Goal: Entertainment & Leisure: Consume media (video, audio)

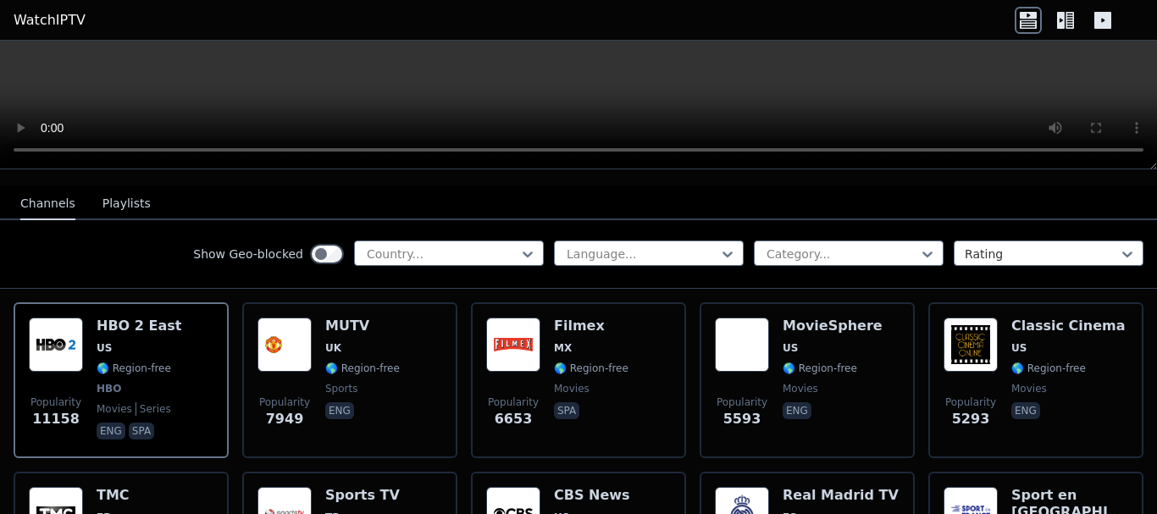
scroll to position [169, 0]
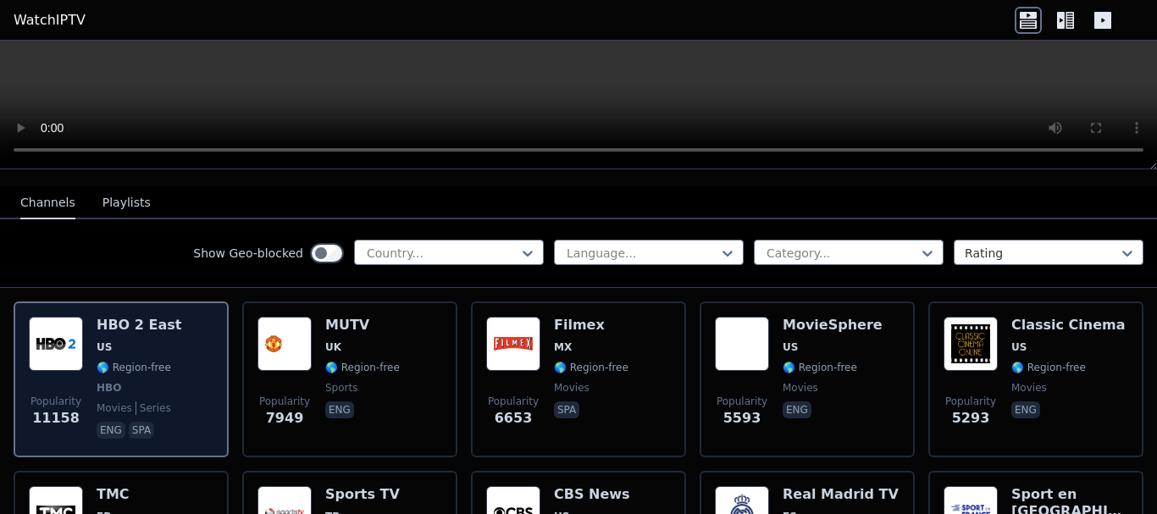
click at [128, 361] on span "🌎 Region-free" at bounding box center [134, 368] width 75 height 14
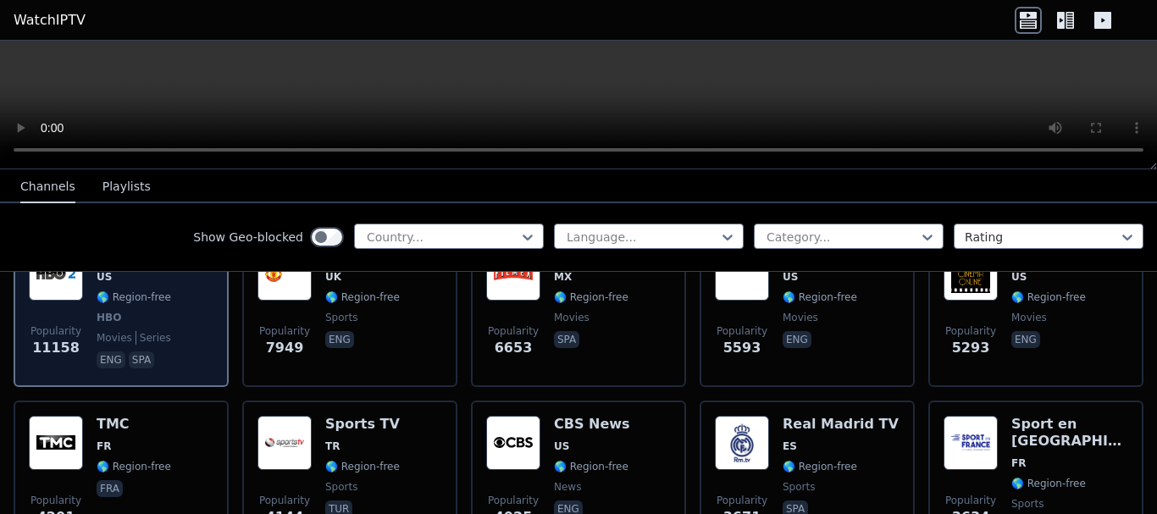
scroll to position [254, 0]
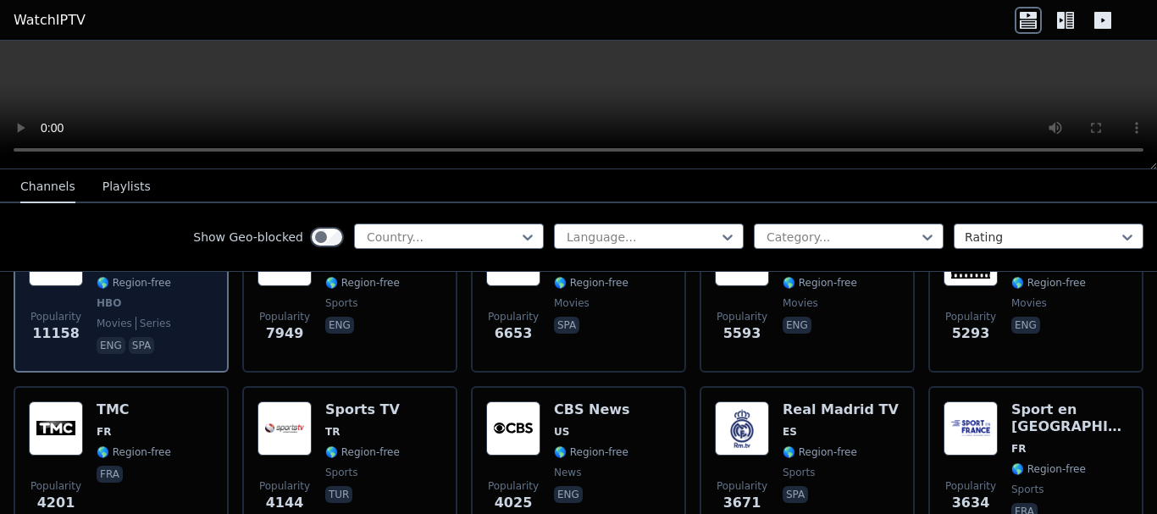
click at [139, 337] on p "spa" at bounding box center [141, 345] width 25 height 17
click at [148, 317] on span "series" at bounding box center [154, 324] width 36 height 14
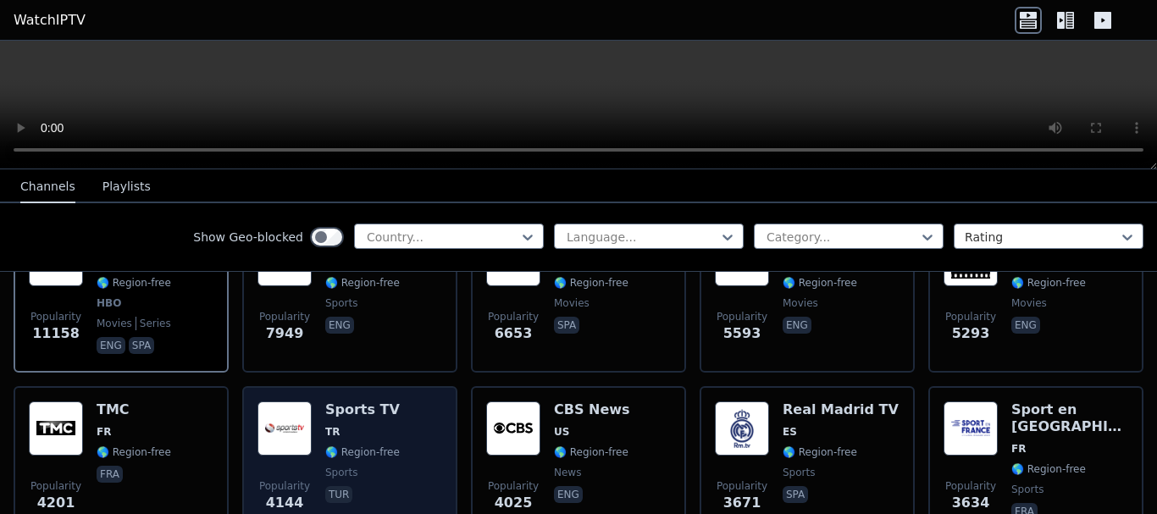
click at [374, 405] on div "Sports TV TR 🌎 Region-free sports tur" at bounding box center [362, 463] width 75 height 122
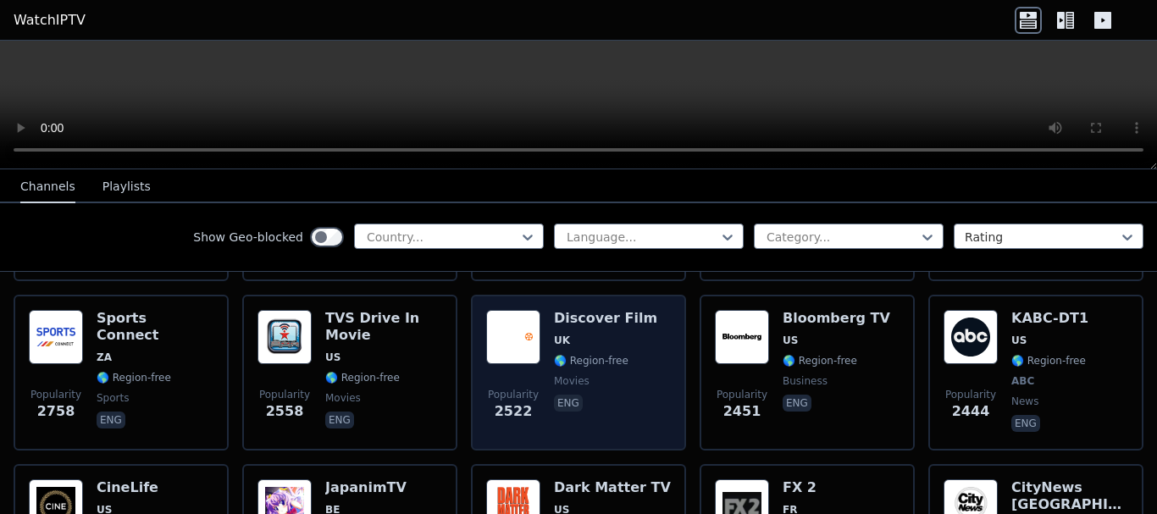
scroll to position [847, 0]
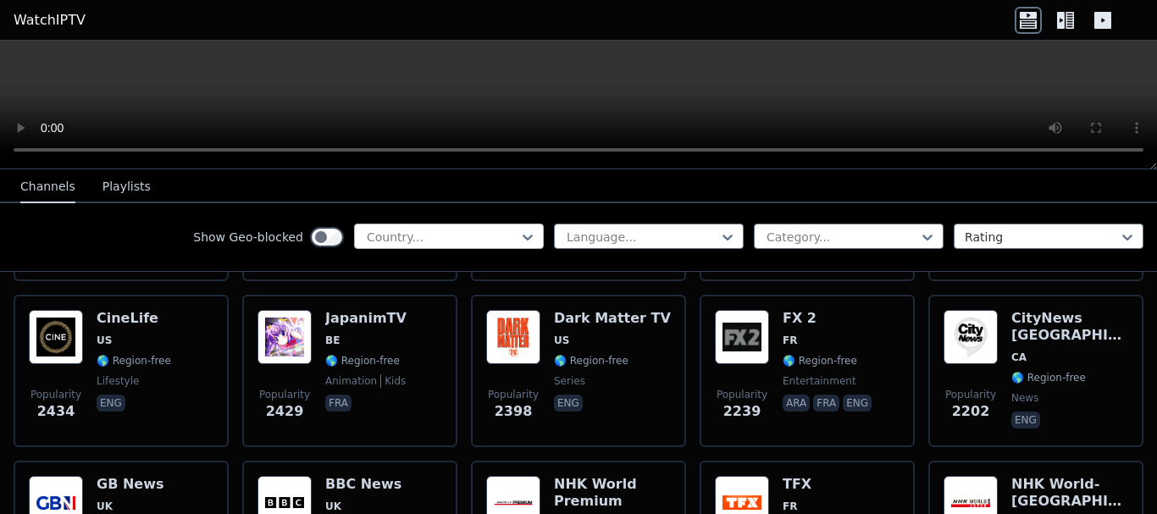
click at [446, 235] on div at bounding box center [442, 237] width 154 height 17
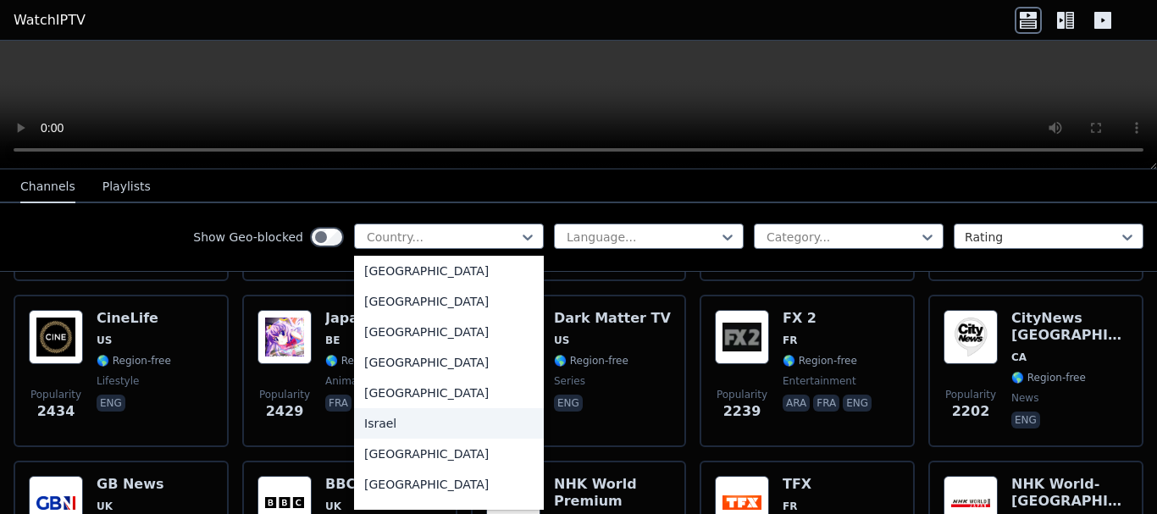
scroll to position [2542, 0]
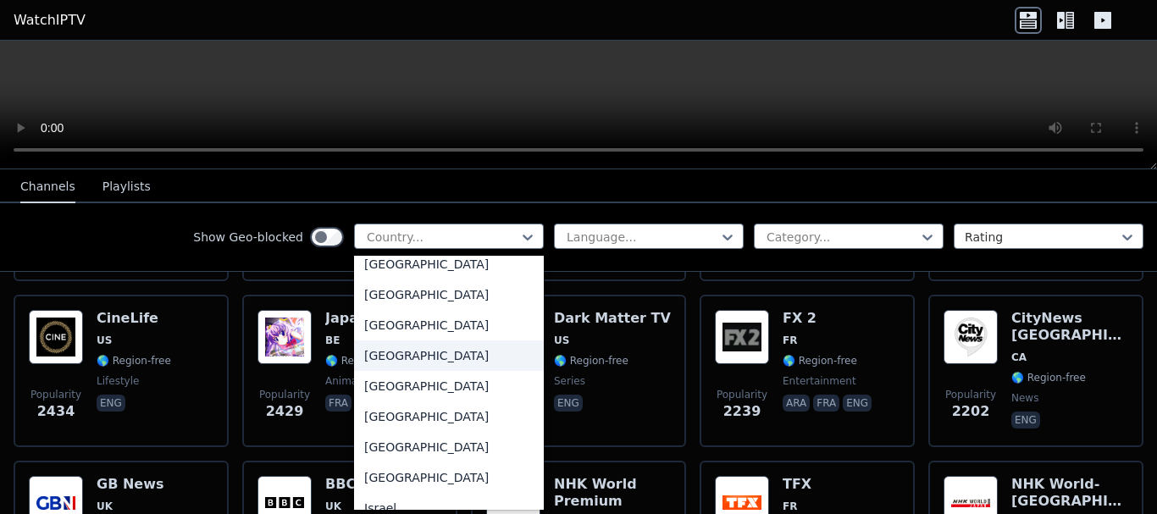
click at [376, 369] on div "[GEOGRAPHIC_DATA]" at bounding box center [449, 356] width 190 height 31
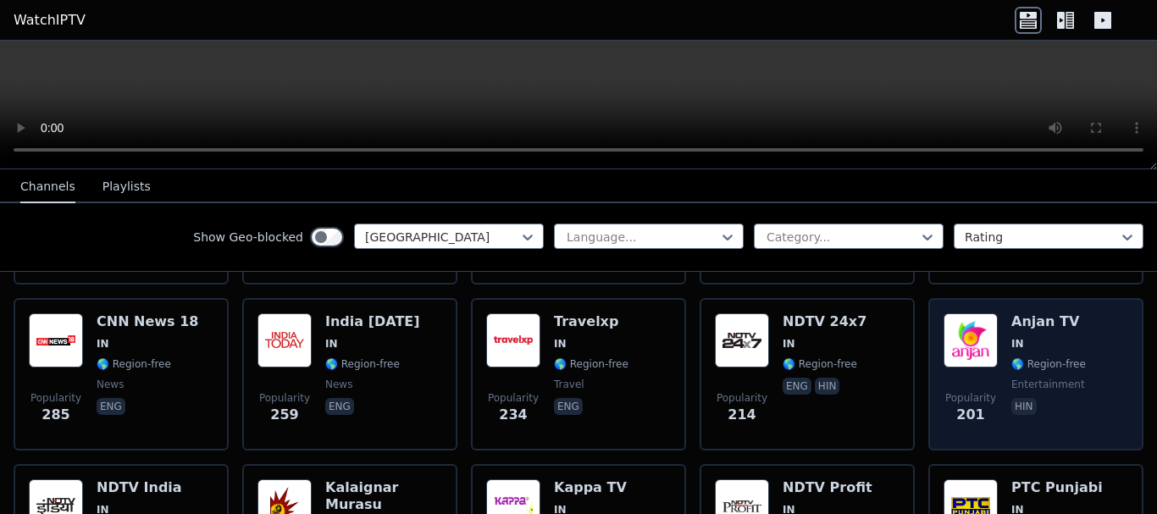
scroll to position [593, 0]
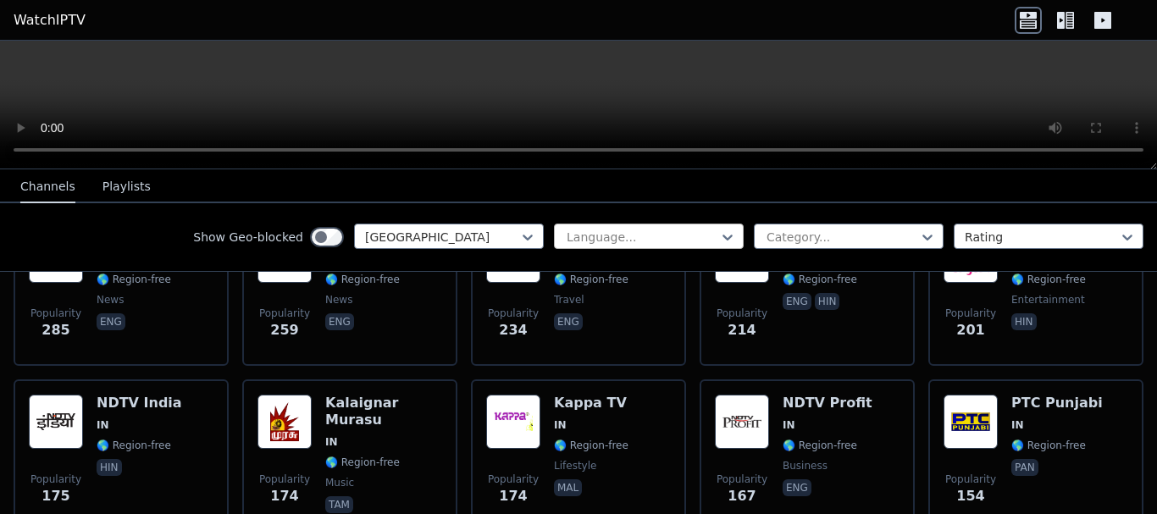
click at [668, 243] on div at bounding box center [642, 237] width 154 height 17
click at [668, 235] on div at bounding box center [642, 237] width 154 height 17
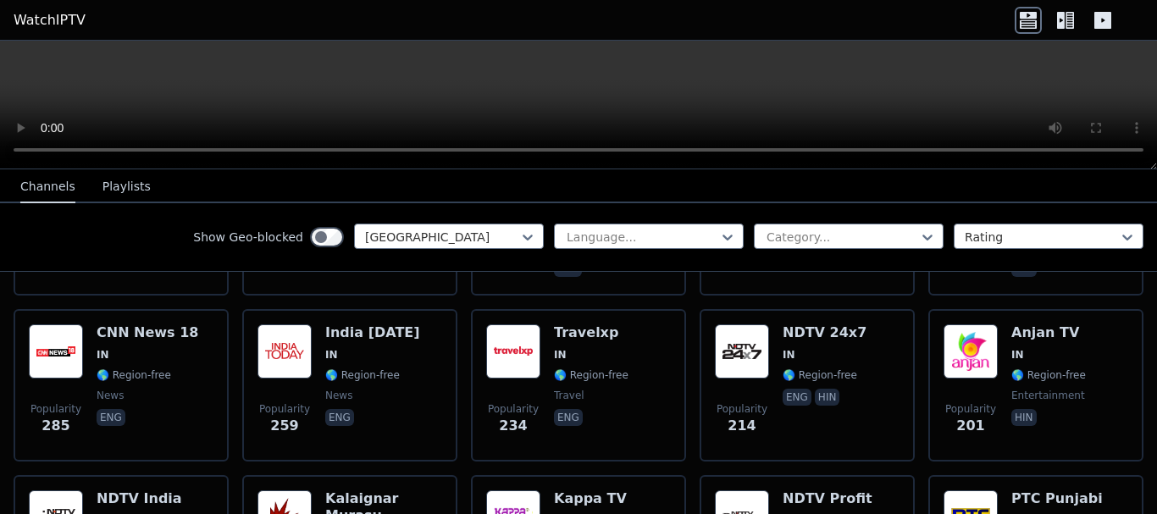
scroll to position [313, 0]
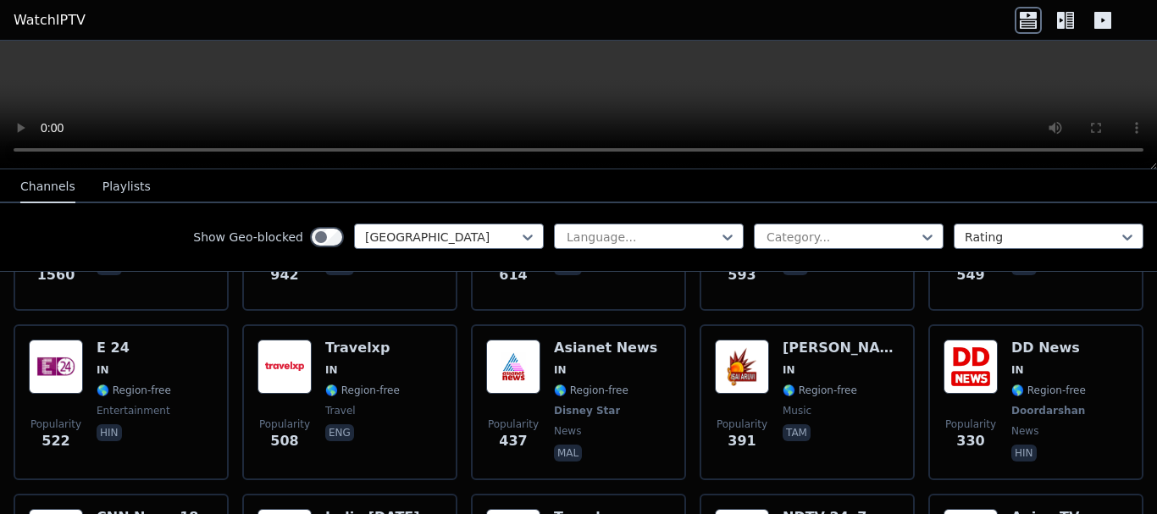
click at [117, 182] on button "Playlists" at bounding box center [127, 187] width 48 height 32
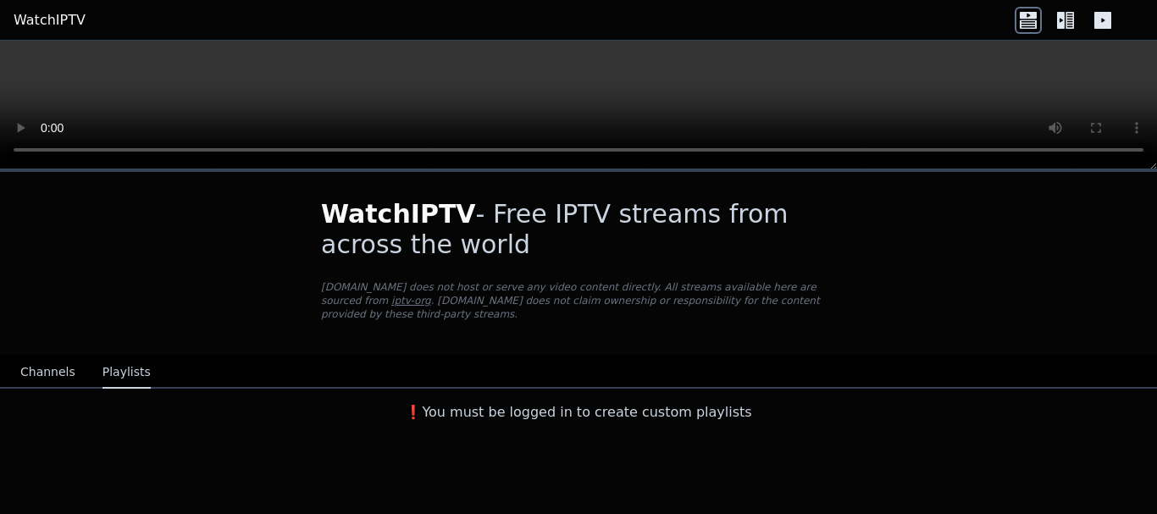
scroll to position [0, 0]
click at [55, 361] on button "Channels" at bounding box center [47, 373] width 55 height 32
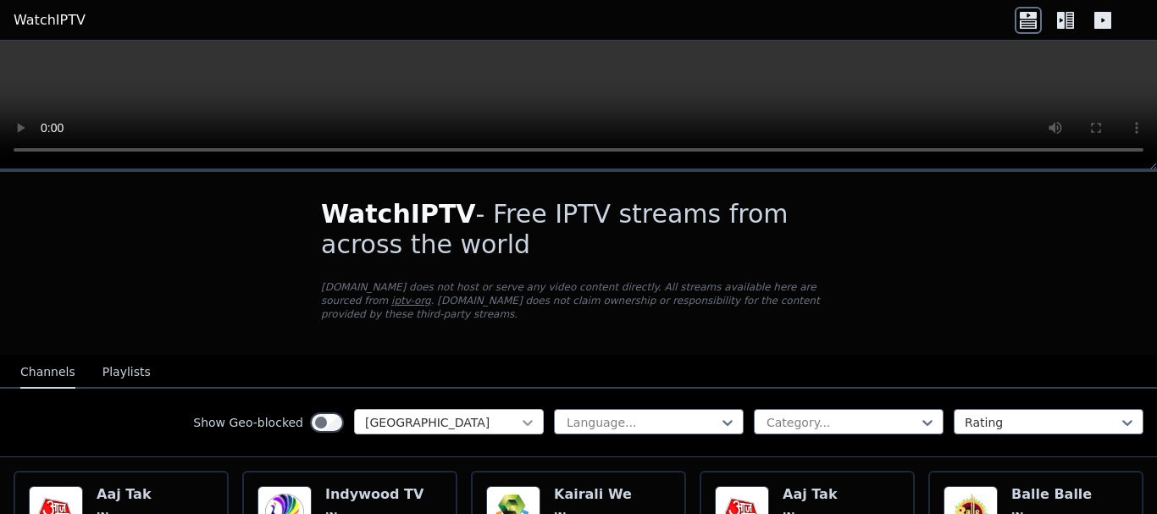
click at [519, 414] on icon at bounding box center [527, 422] width 17 height 17
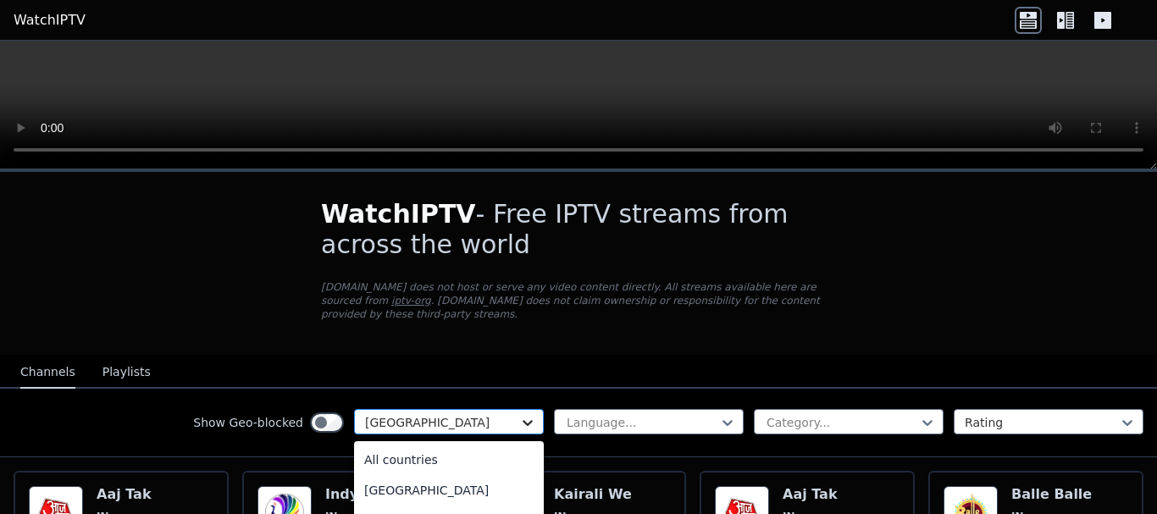
scroll to position [2430, 0]
click at [519, 414] on icon at bounding box center [527, 422] width 17 height 17
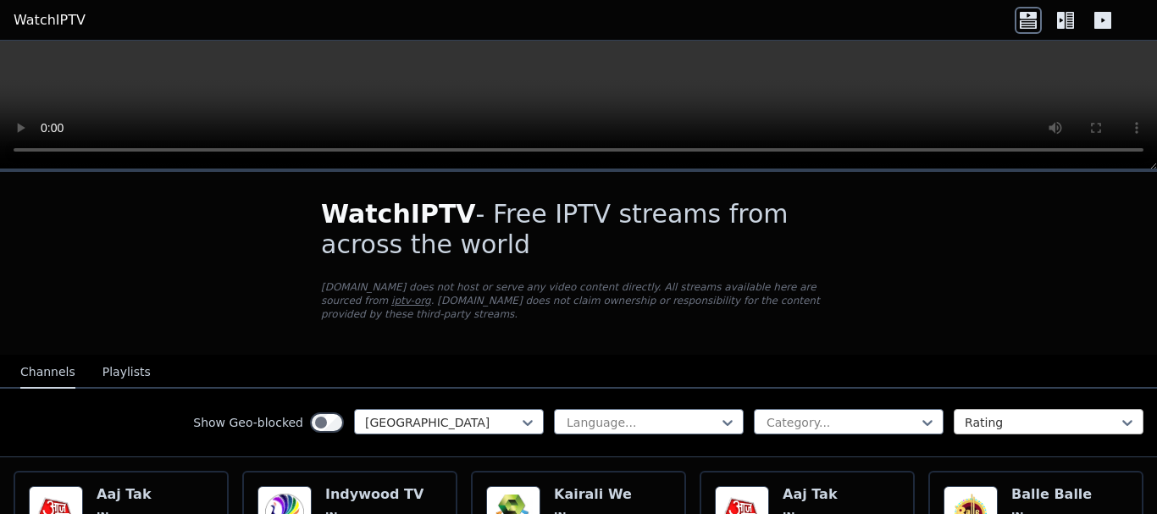
click at [979, 414] on div at bounding box center [1042, 422] width 154 height 17
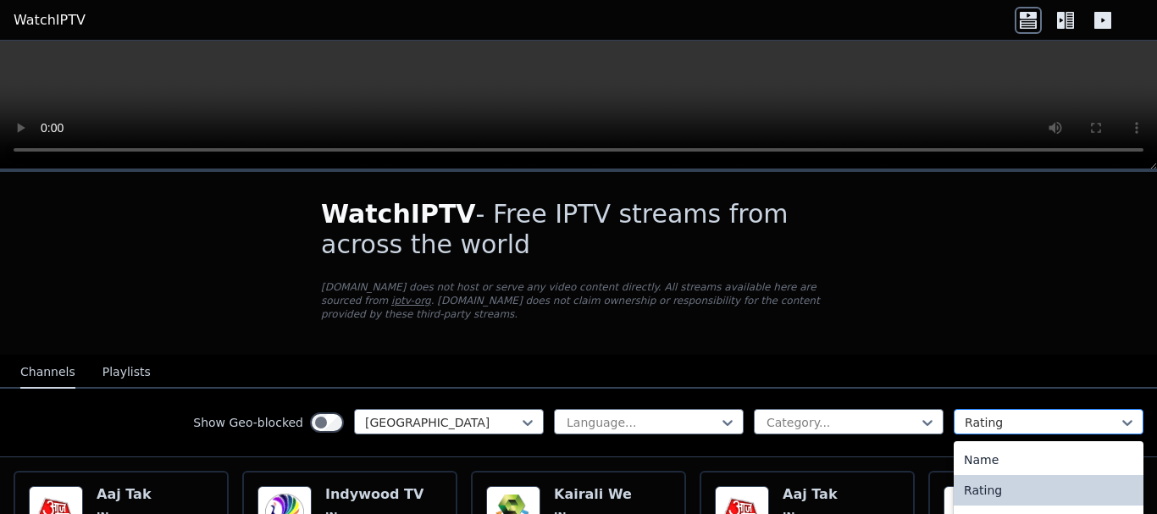
click at [979, 414] on div at bounding box center [1042, 422] width 154 height 17
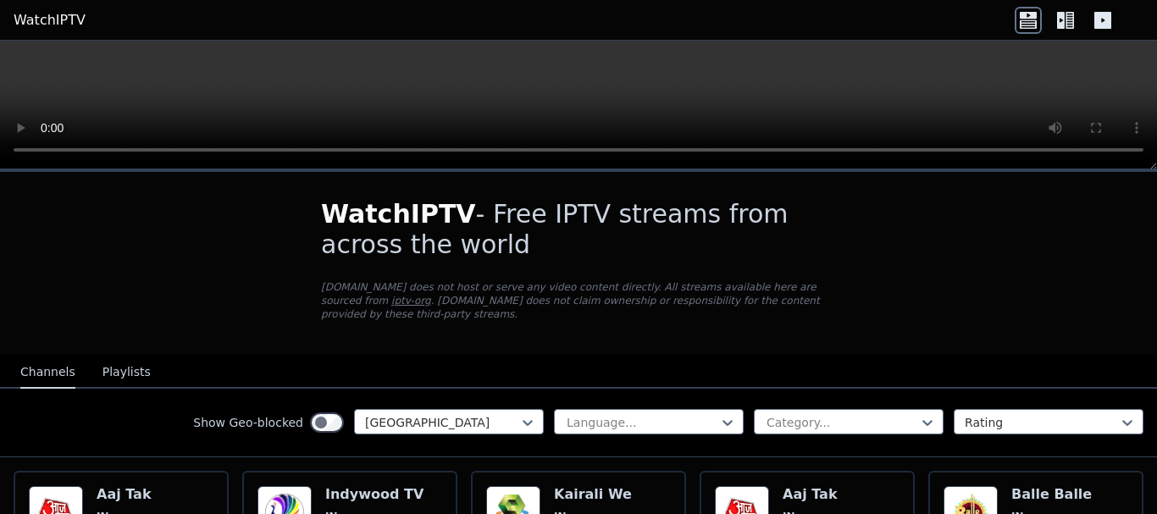
click at [45, 22] on link "WatchIPTV" at bounding box center [50, 20] width 72 height 20
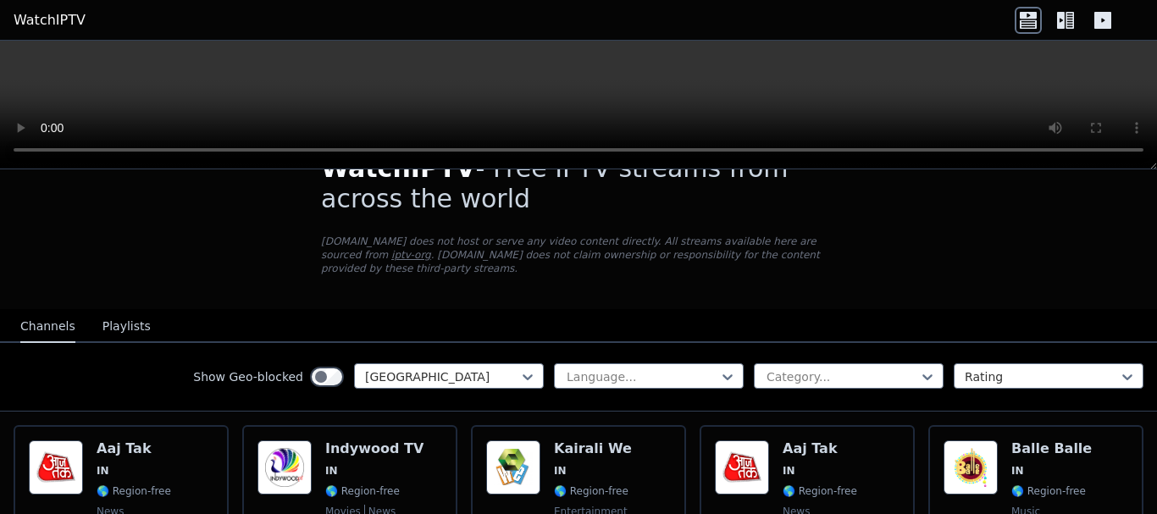
scroll to position [85, 0]
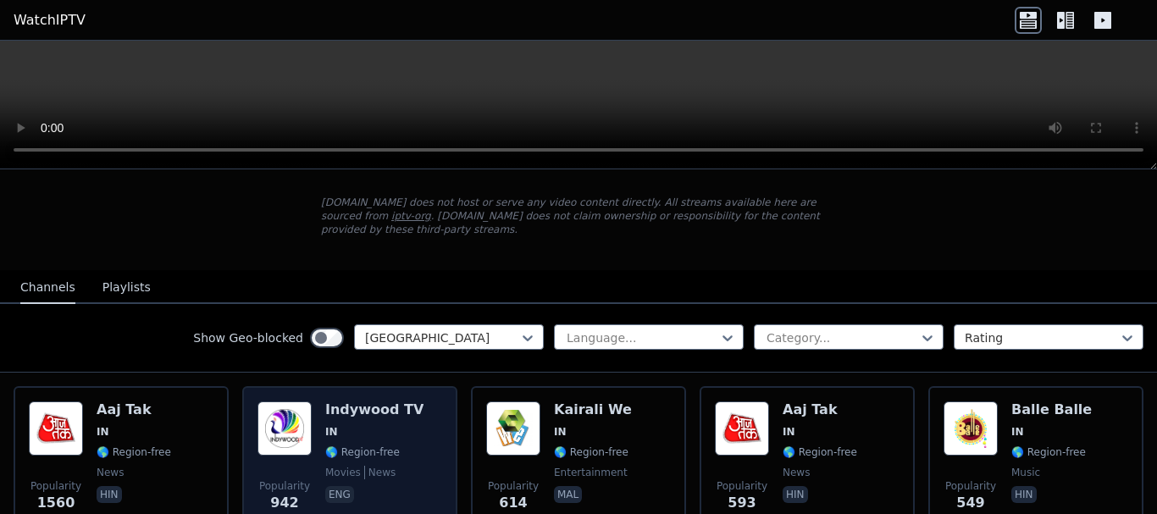
click at [373, 425] on span "IN" at bounding box center [374, 432] width 98 height 14
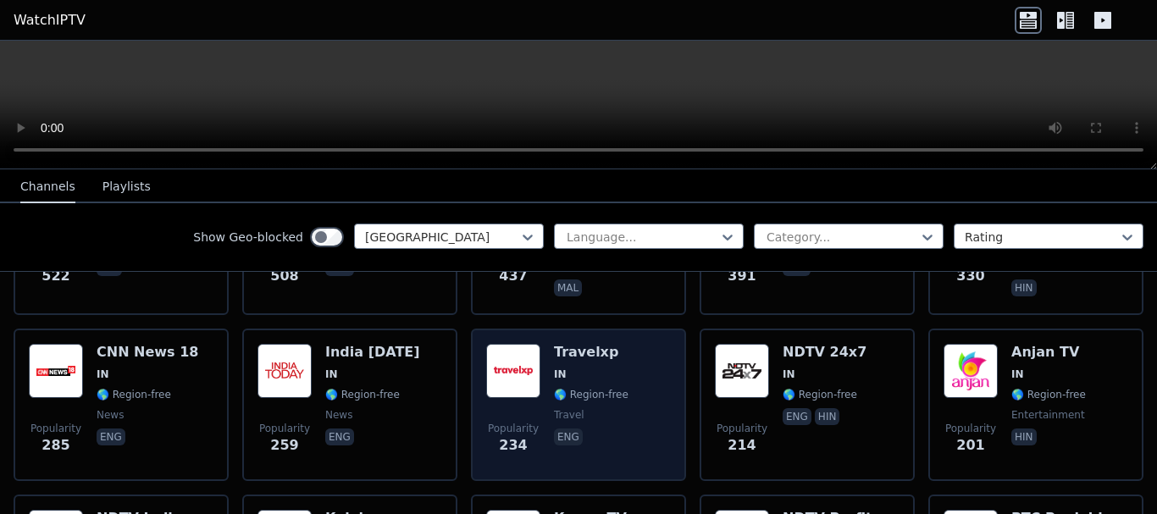
scroll to position [763, 0]
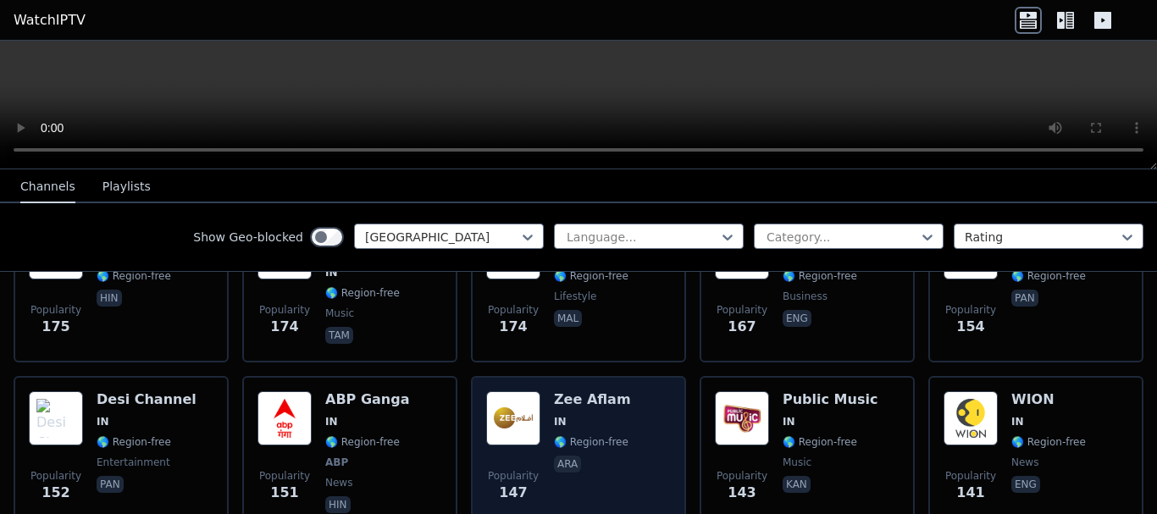
click at [542, 418] on div "Popularity 147 Zee Aflam IN 🌎 Region-free ara" at bounding box center [578, 453] width 185 height 125
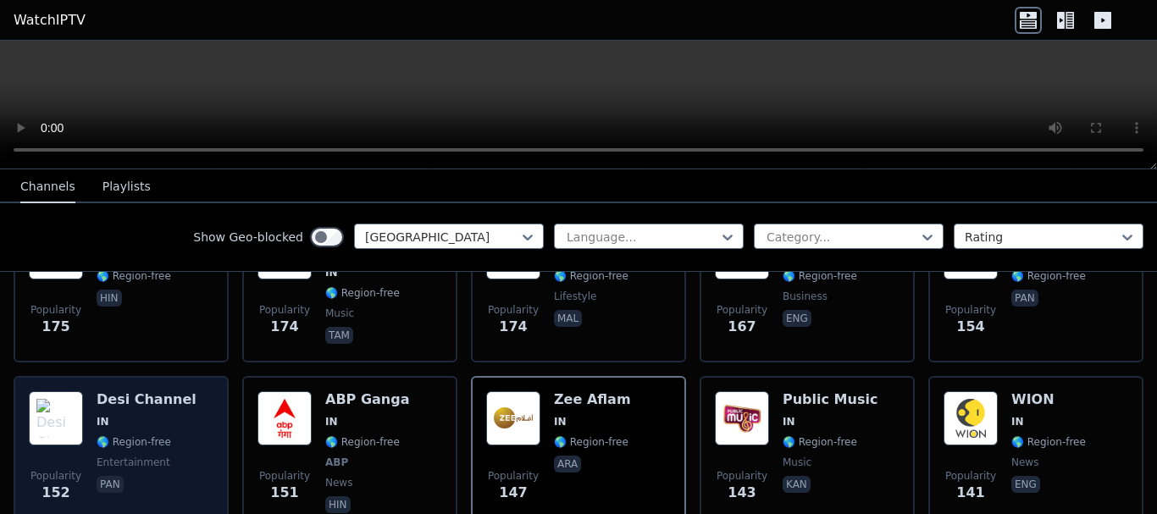
click at [143, 435] on span "🌎 Region-free" at bounding box center [134, 442] width 75 height 14
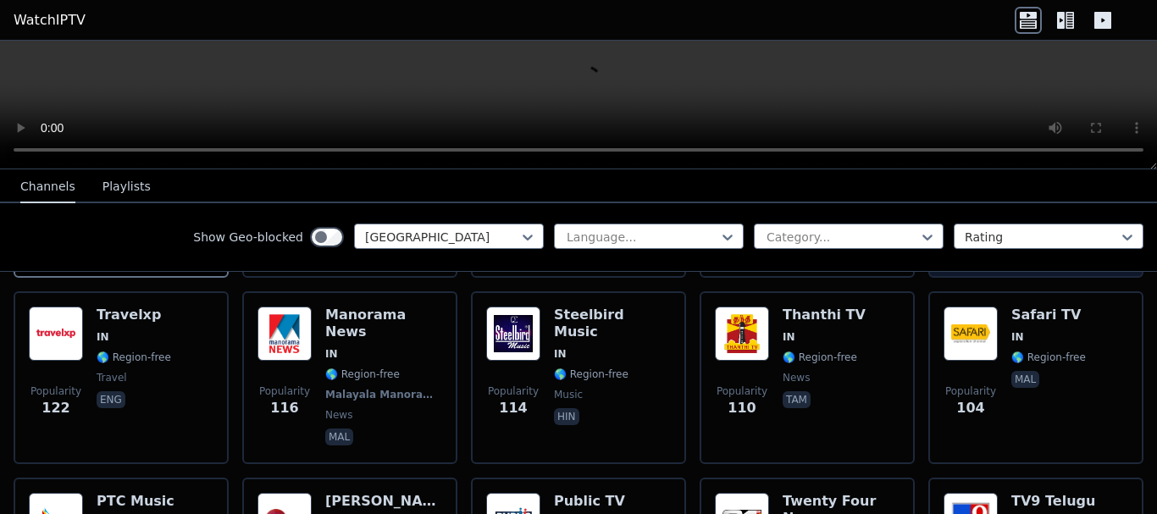
scroll to position [1101, 0]
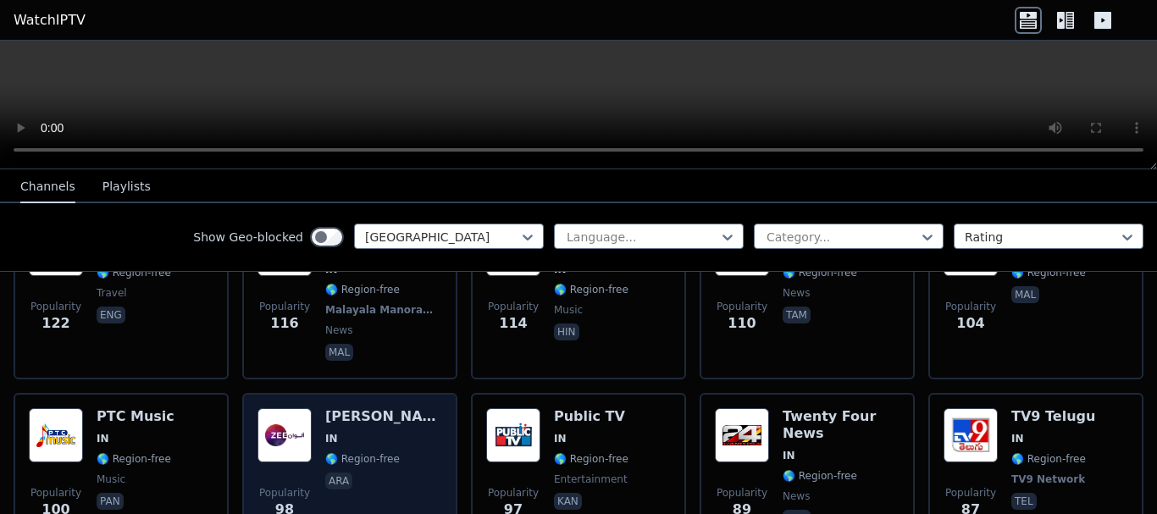
click at [328, 432] on span "IN" at bounding box center [331, 439] width 13 height 14
click at [291, 421] on img at bounding box center [285, 435] width 54 height 54
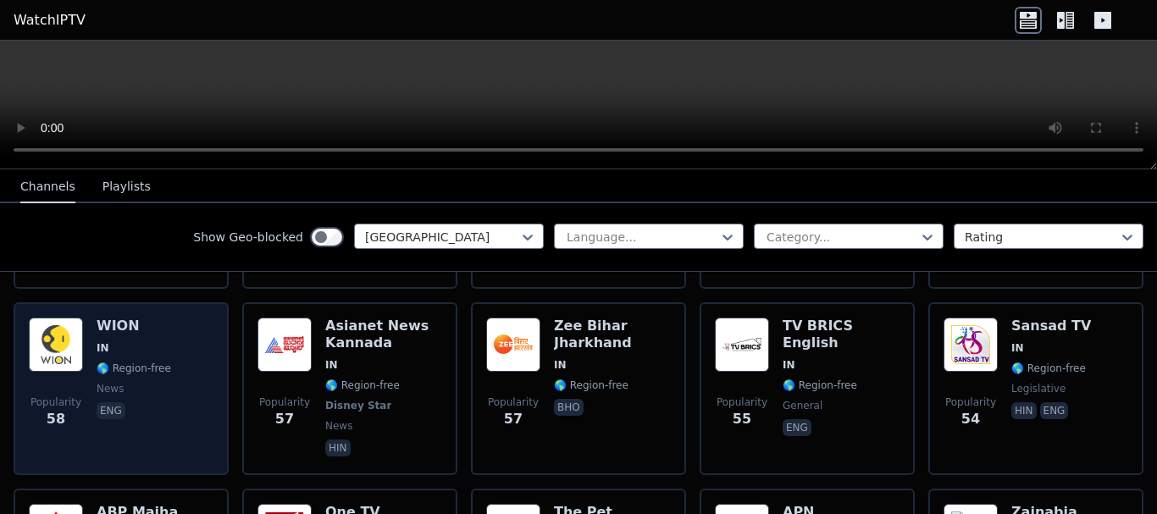
scroll to position [2033, 0]
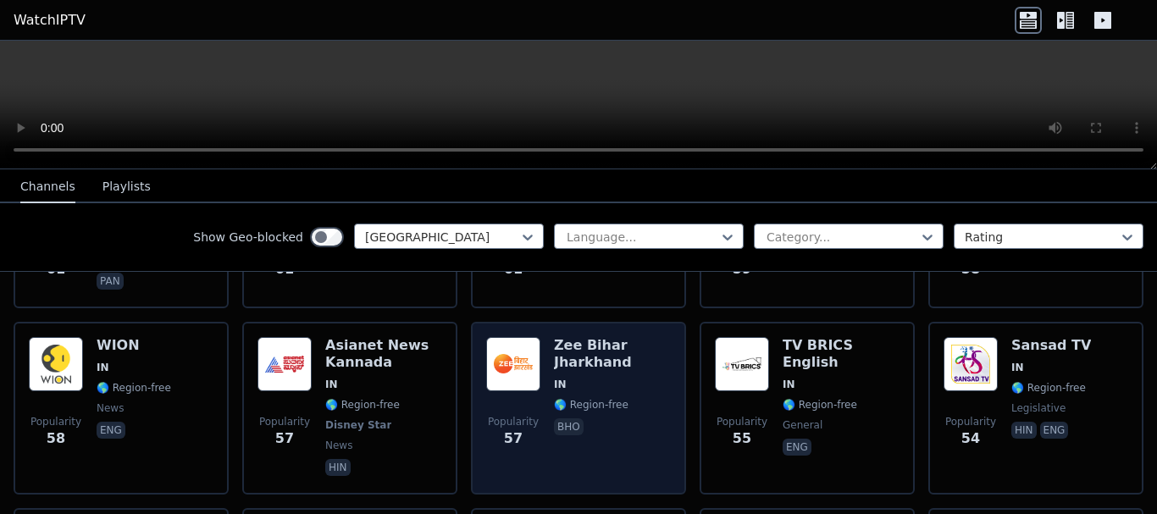
click at [505, 405] on span "Popularity 57" at bounding box center [513, 432] width 54 height 54
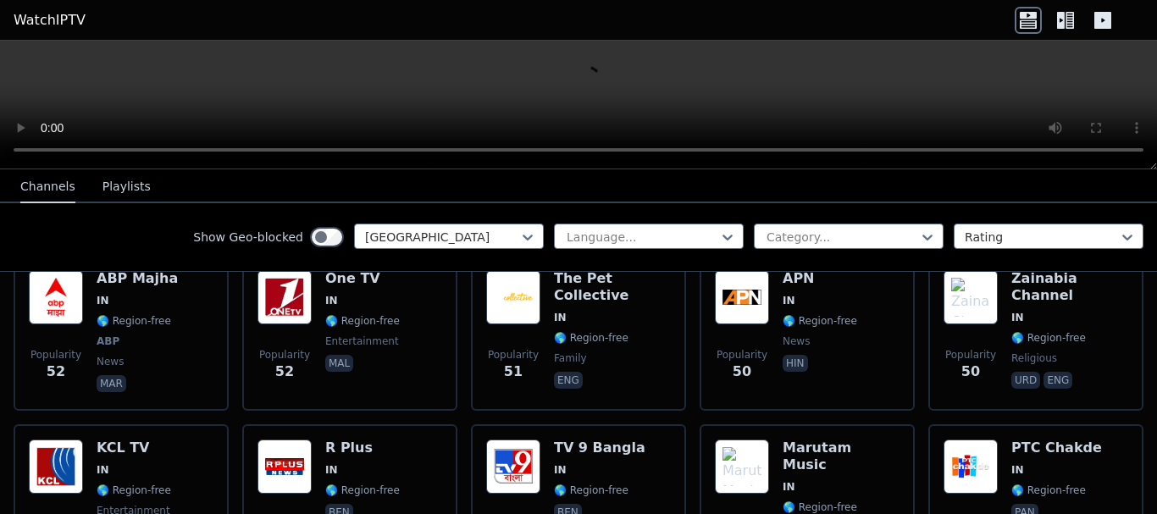
scroll to position [2288, 0]
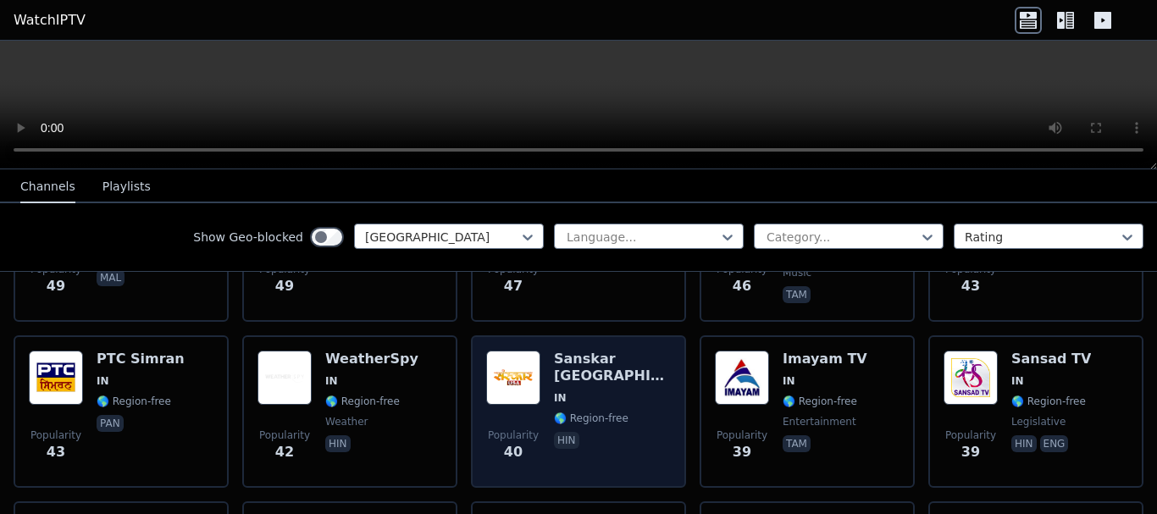
click at [560, 379] on div "Sanskar USA IN 🌎 Region-free hin" at bounding box center [612, 412] width 117 height 122
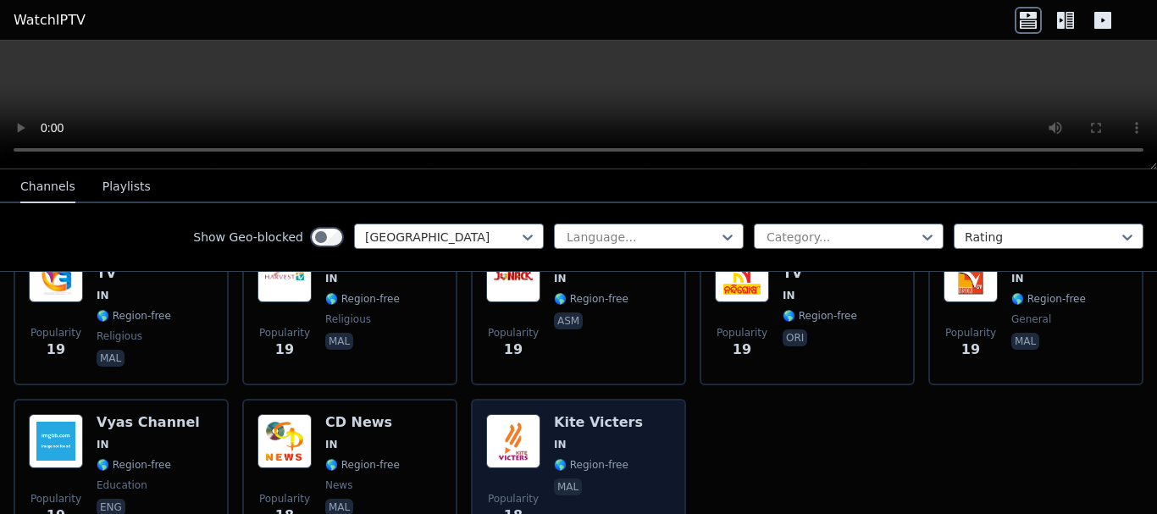
scroll to position [4718, 0]
